Goal: Check status: Check status

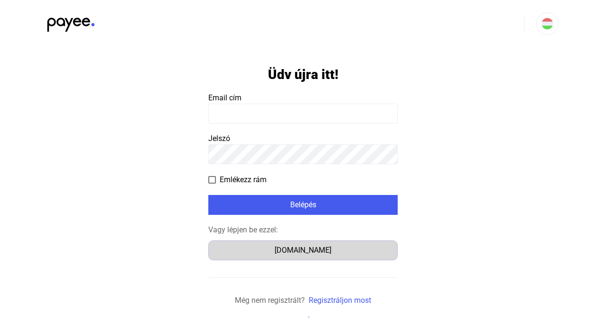
click at [315, 257] on button "[DOMAIN_NAME]" at bounding box center [302, 250] width 189 height 20
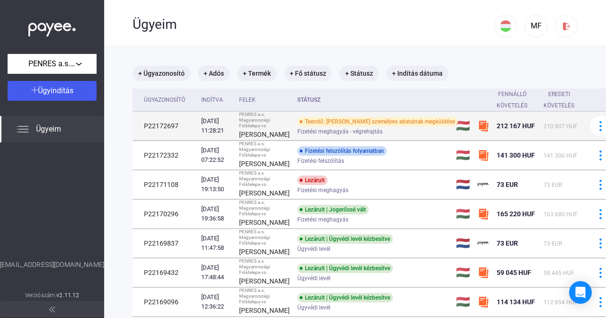
click at [397, 126] on div "Teendő: Adós személyes adatainak megküldése" at bounding box center [377, 121] width 160 height 9
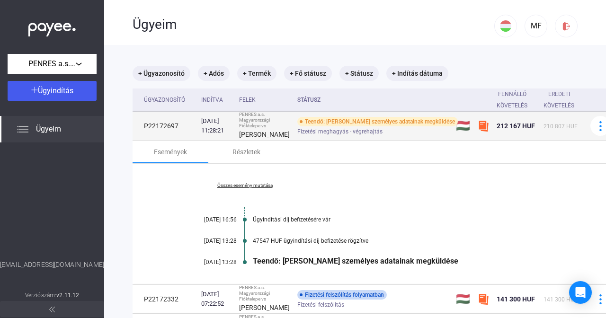
click at [327, 137] on span "Fizetési meghagyás - végrehajtás" at bounding box center [339, 131] width 85 height 11
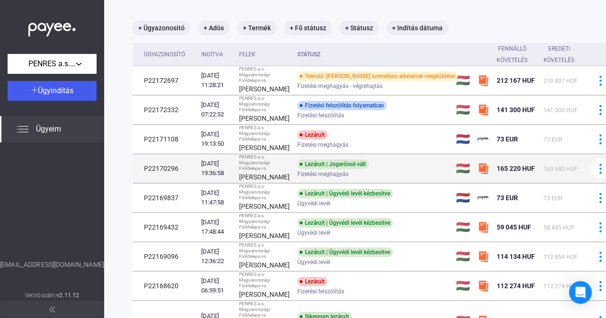
scroll to position [34, 0]
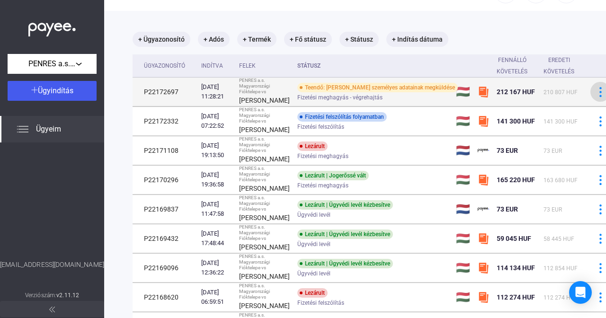
click at [595, 97] on img at bounding box center [600, 92] width 10 height 10
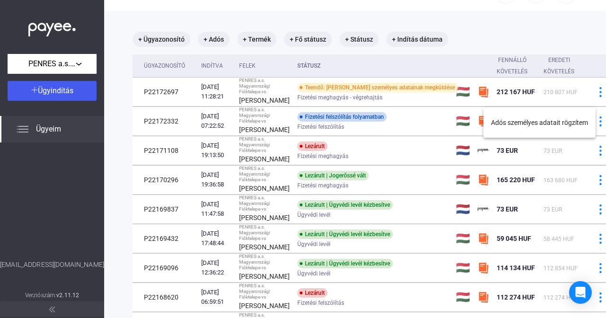
click at [398, 150] on div at bounding box center [303, 159] width 606 height 318
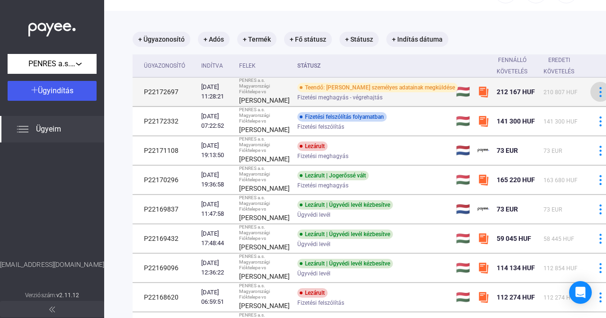
click at [595, 97] on img at bounding box center [600, 92] width 10 height 10
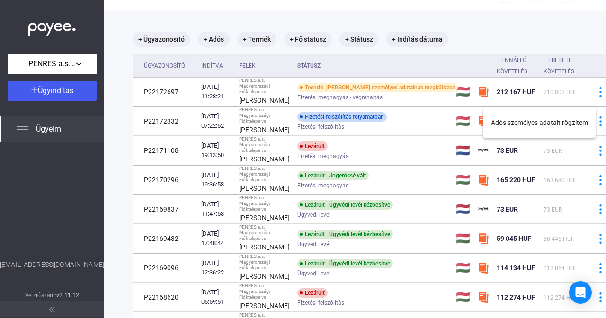
click at [381, 99] on div at bounding box center [303, 159] width 606 height 318
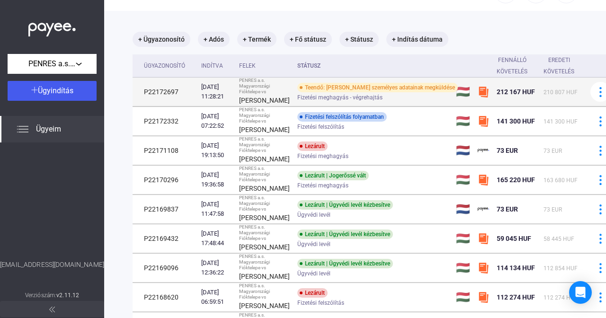
click at [371, 92] on div "Teendő: Adós személyes adatainak megküldése" at bounding box center [377, 87] width 160 height 9
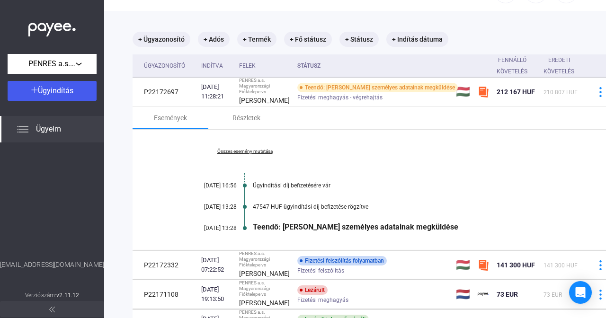
scroll to position [115, 0]
